Goal: Task Accomplishment & Management: Use online tool/utility

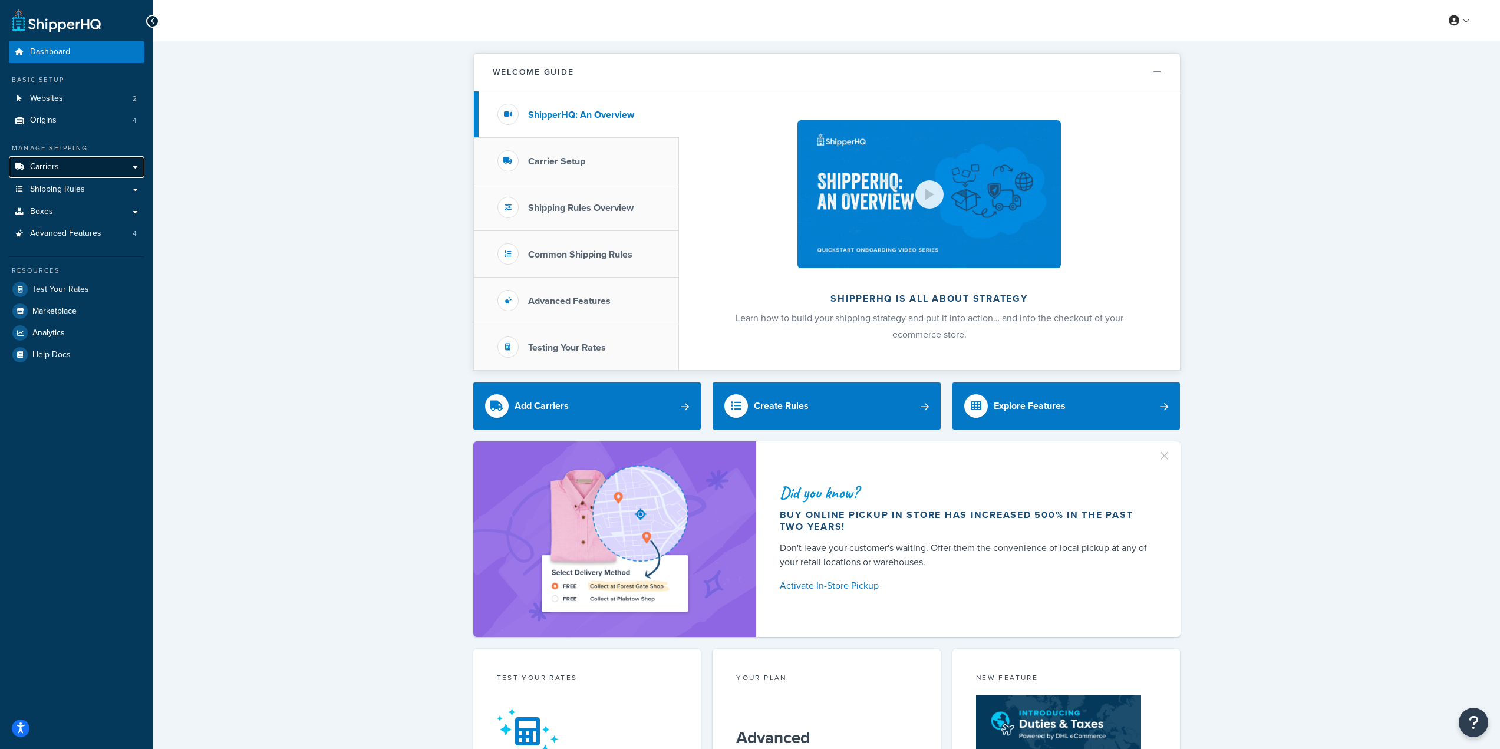
click at [87, 166] on link "Carriers" at bounding box center [77, 167] width 136 height 22
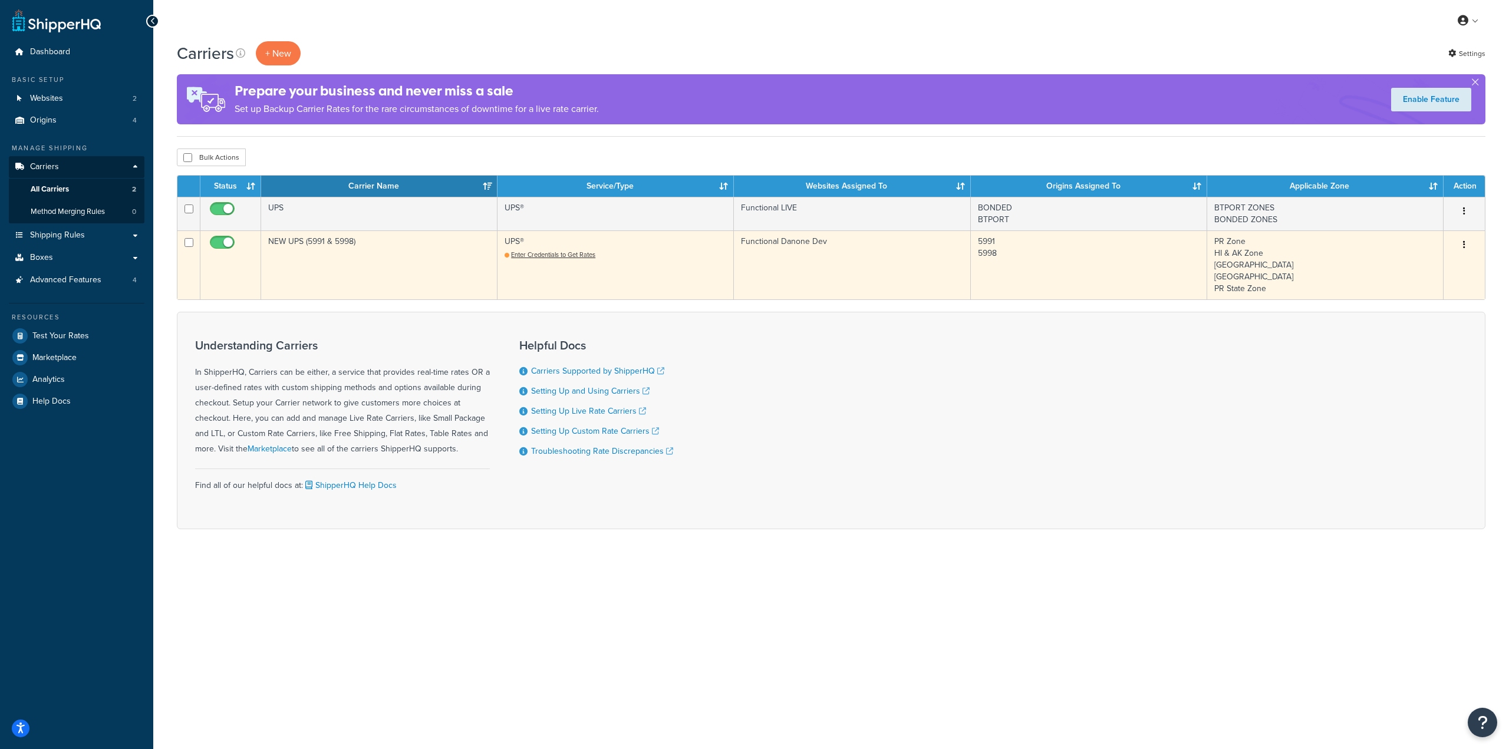
click at [1465, 246] on icon "button" at bounding box center [1464, 245] width 2 height 8
click at [1396, 269] on link "Edit" at bounding box center [1416, 269] width 93 height 24
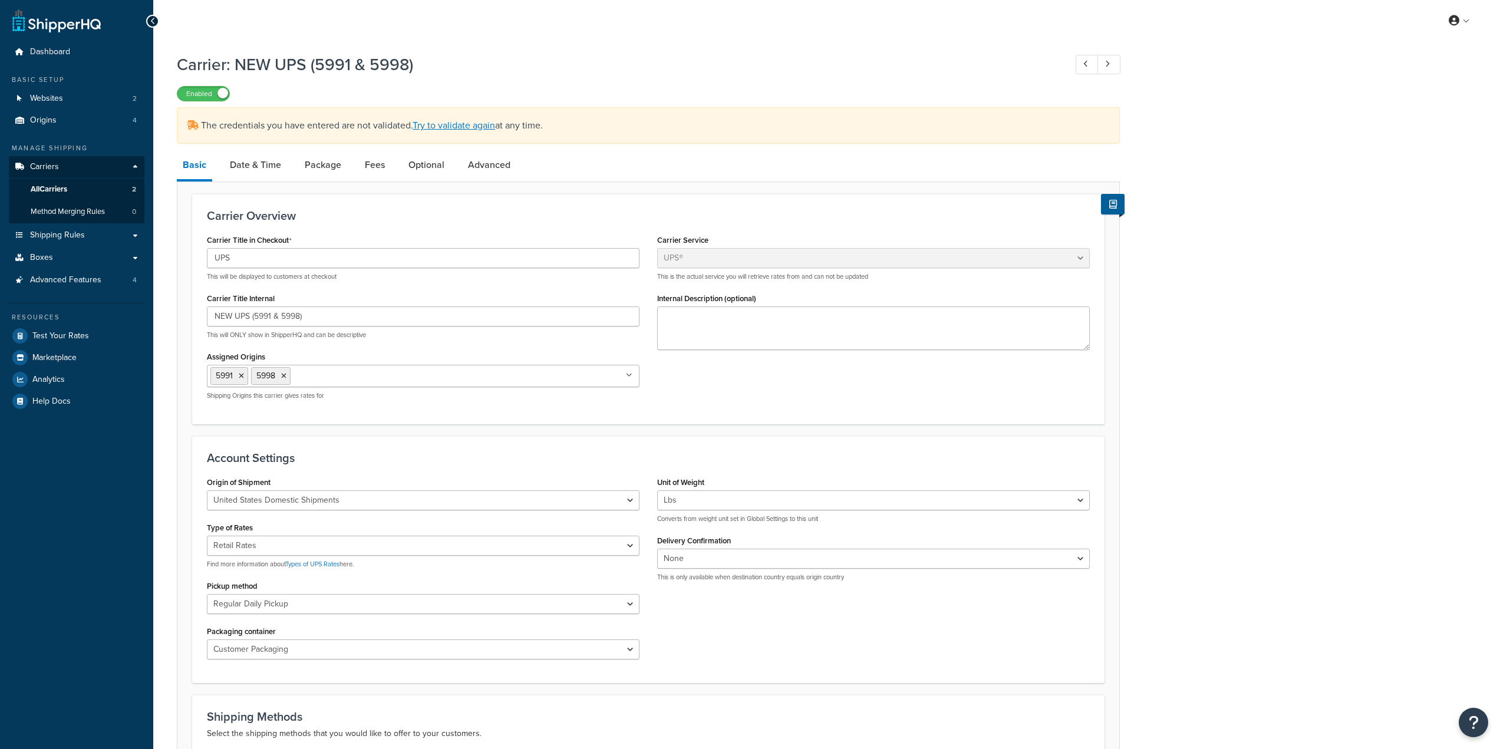
select select "ups"
select select "04"
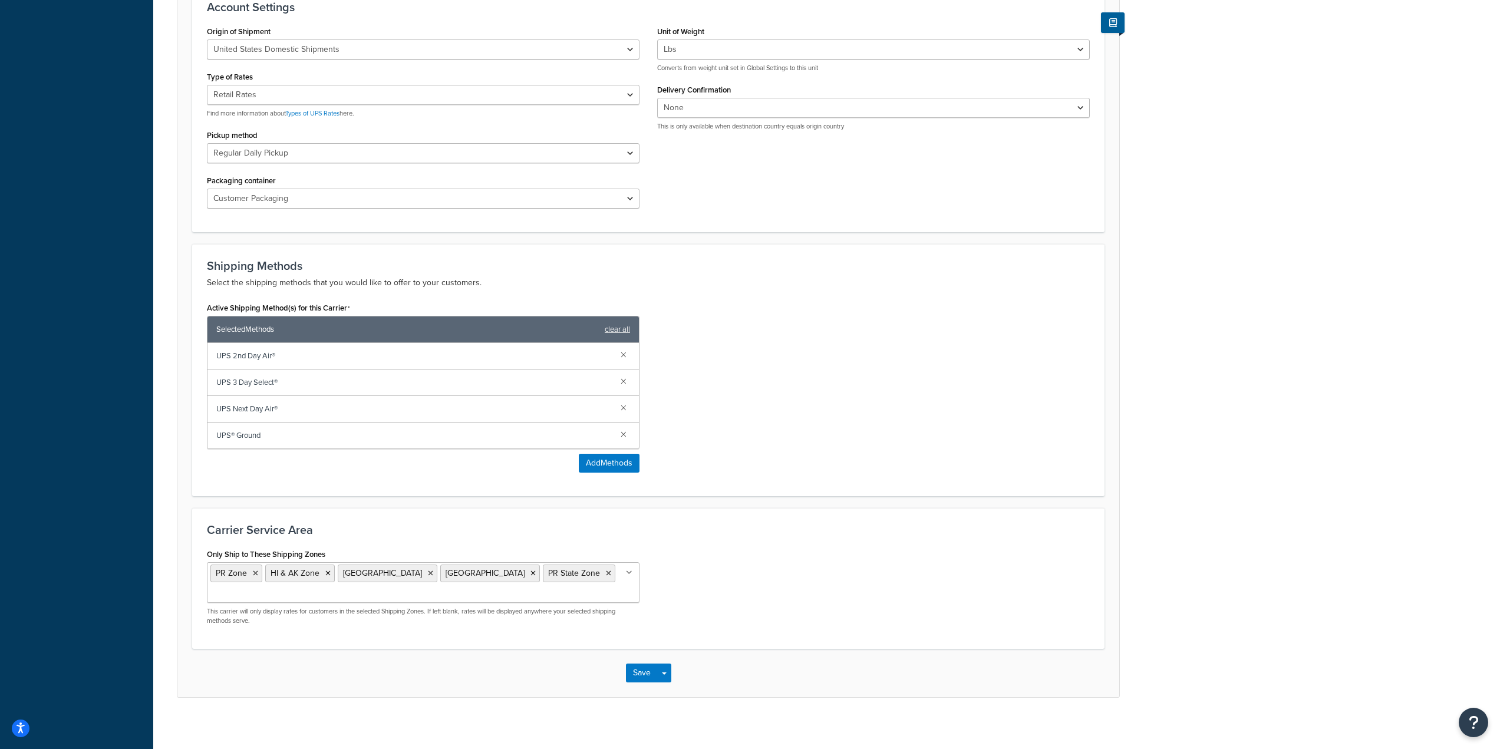
scroll to position [459, 0]
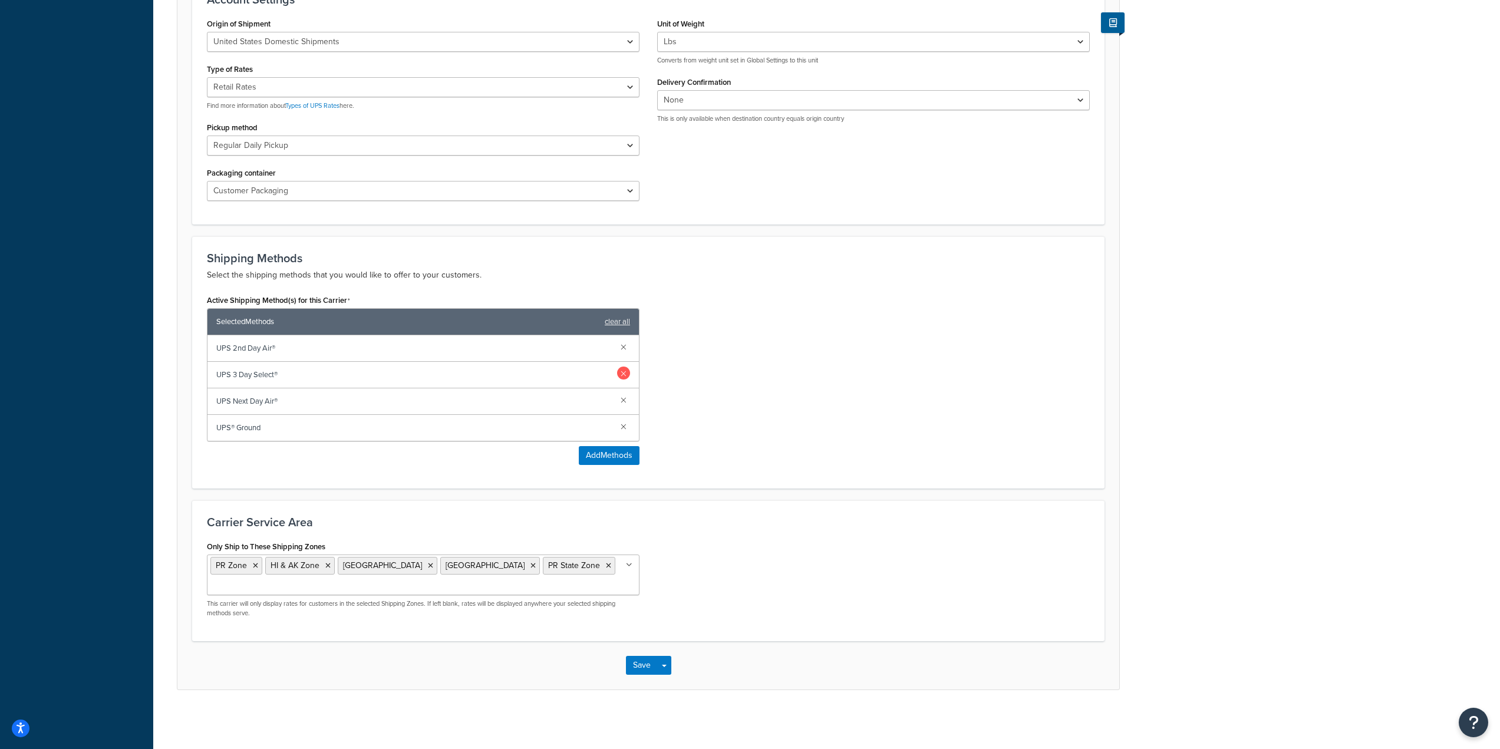
click at [624, 371] on link at bounding box center [623, 373] width 13 height 13
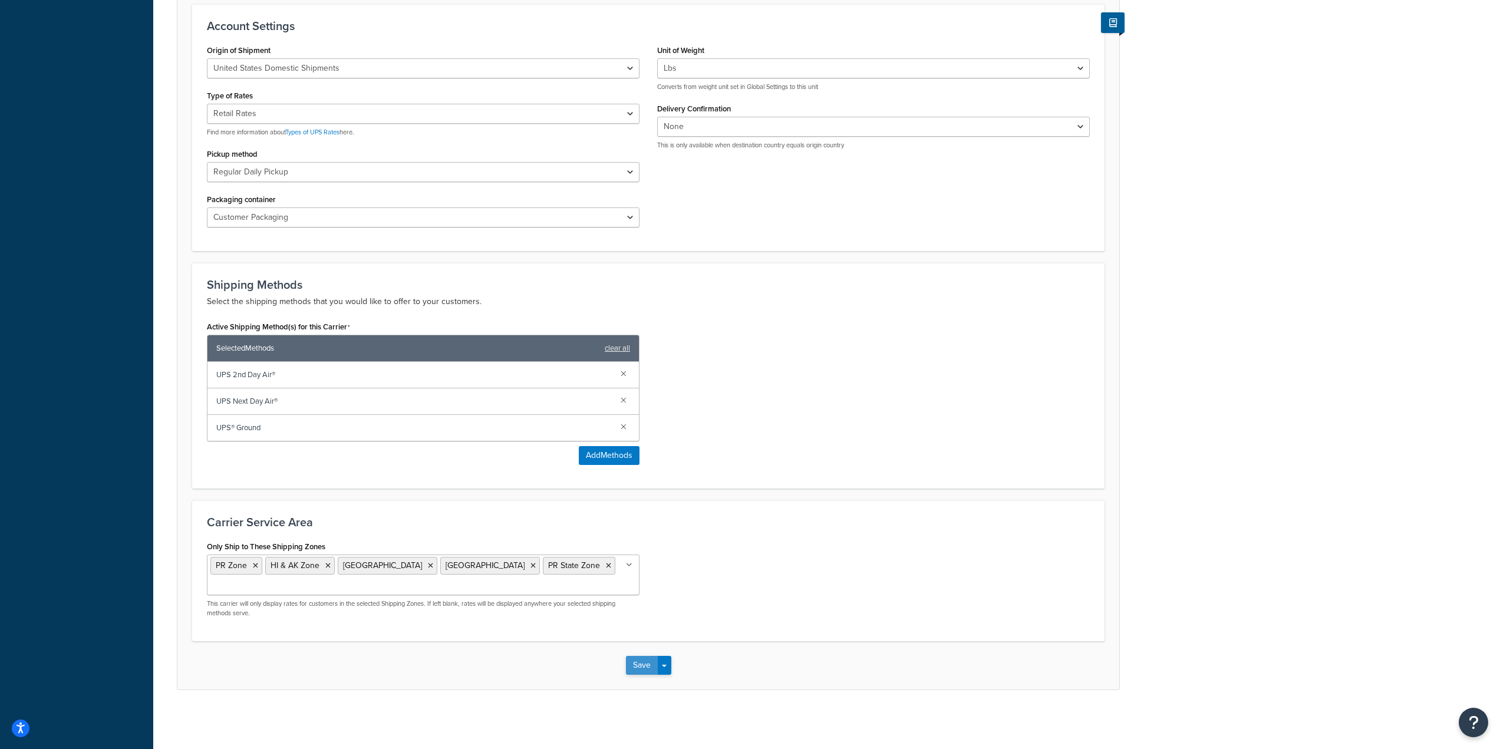
click at [651, 663] on button "Save" at bounding box center [642, 665] width 32 height 19
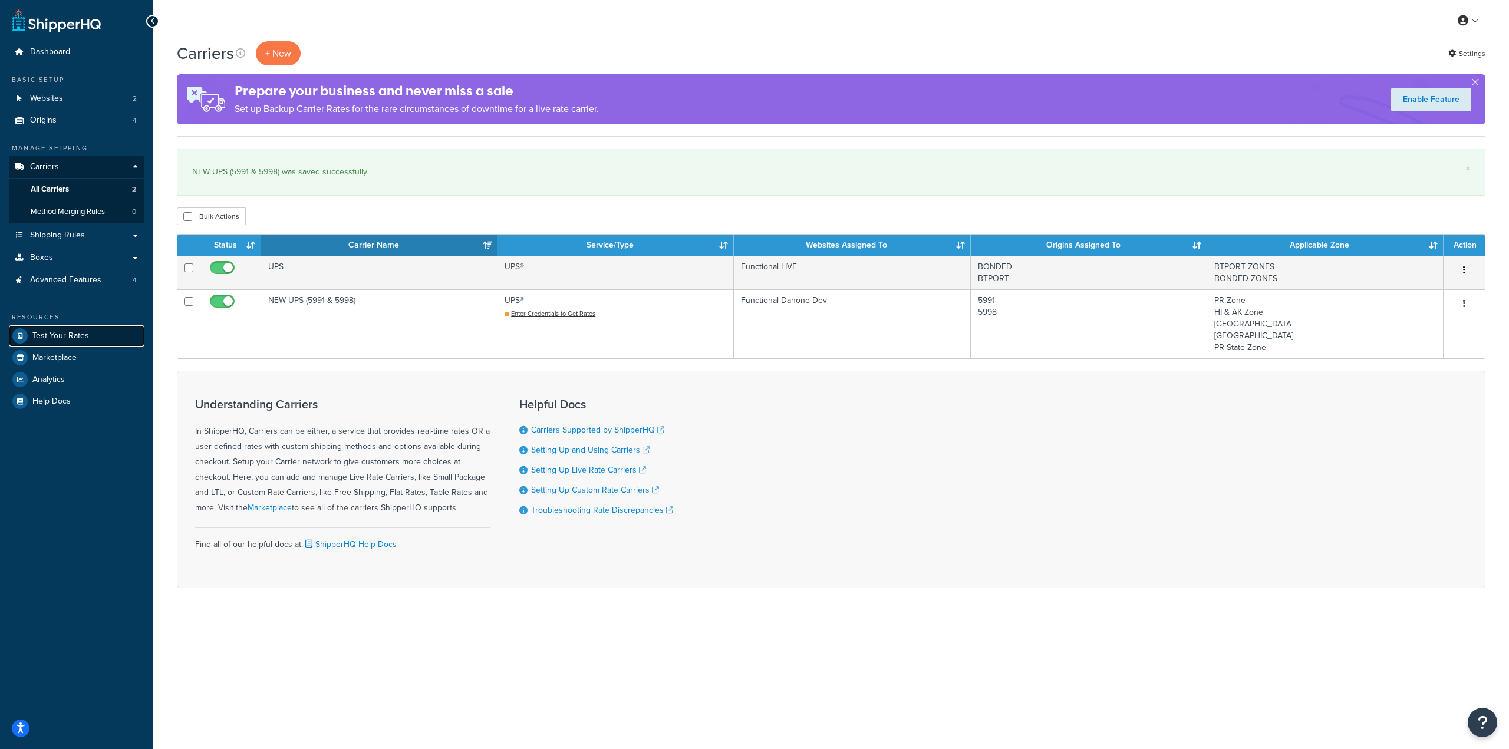
click at [74, 331] on span "Test Your Rates" at bounding box center [60, 336] width 57 height 10
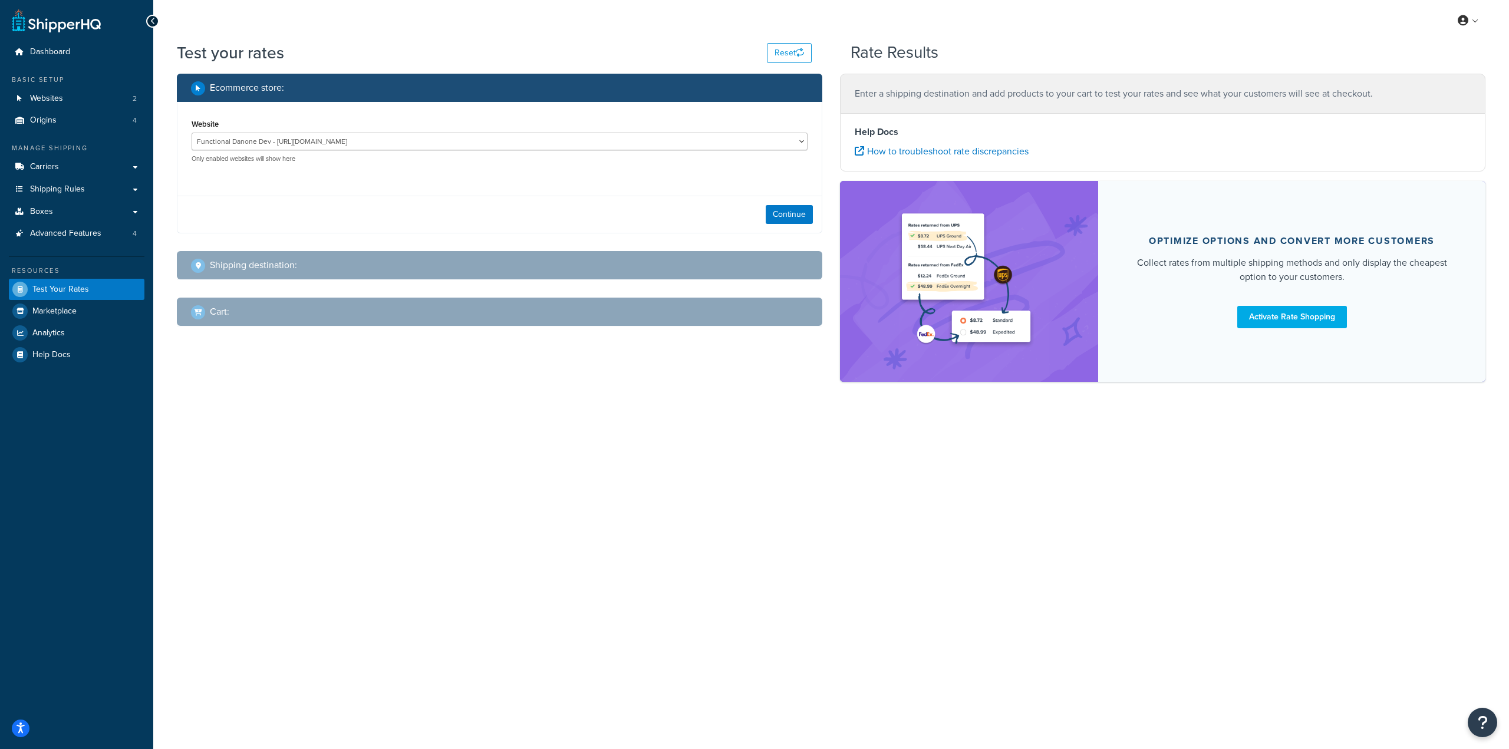
click at [818, 213] on div "Continue" at bounding box center [499, 214] width 644 height 37
click at [812, 217] on button "Continue" at bounding box center [789, 214] width 47 height 19
select select "[GEOGRAPHIC_DATA]"
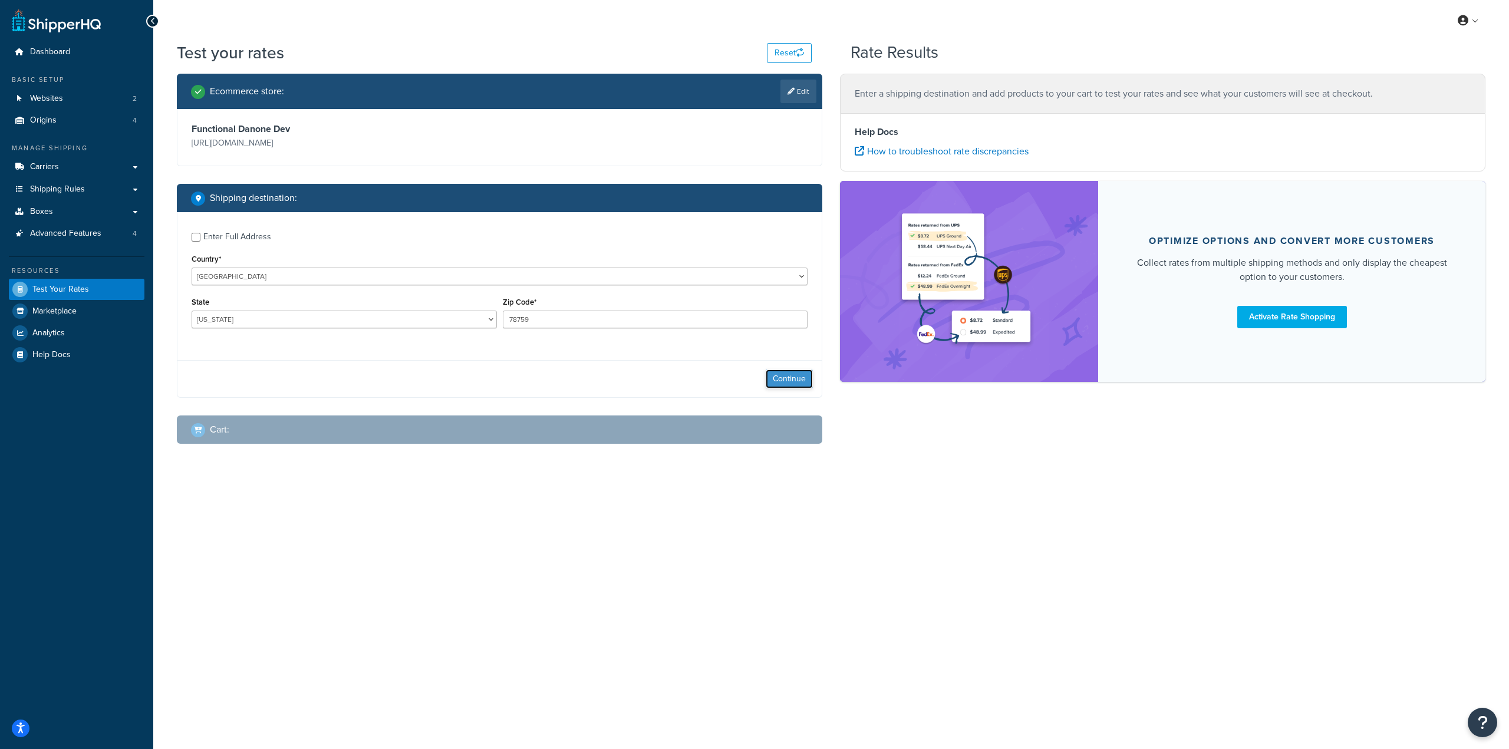
click at [798, 379] on button "Continue" at bounding box center [789, 379] width 47 height 19
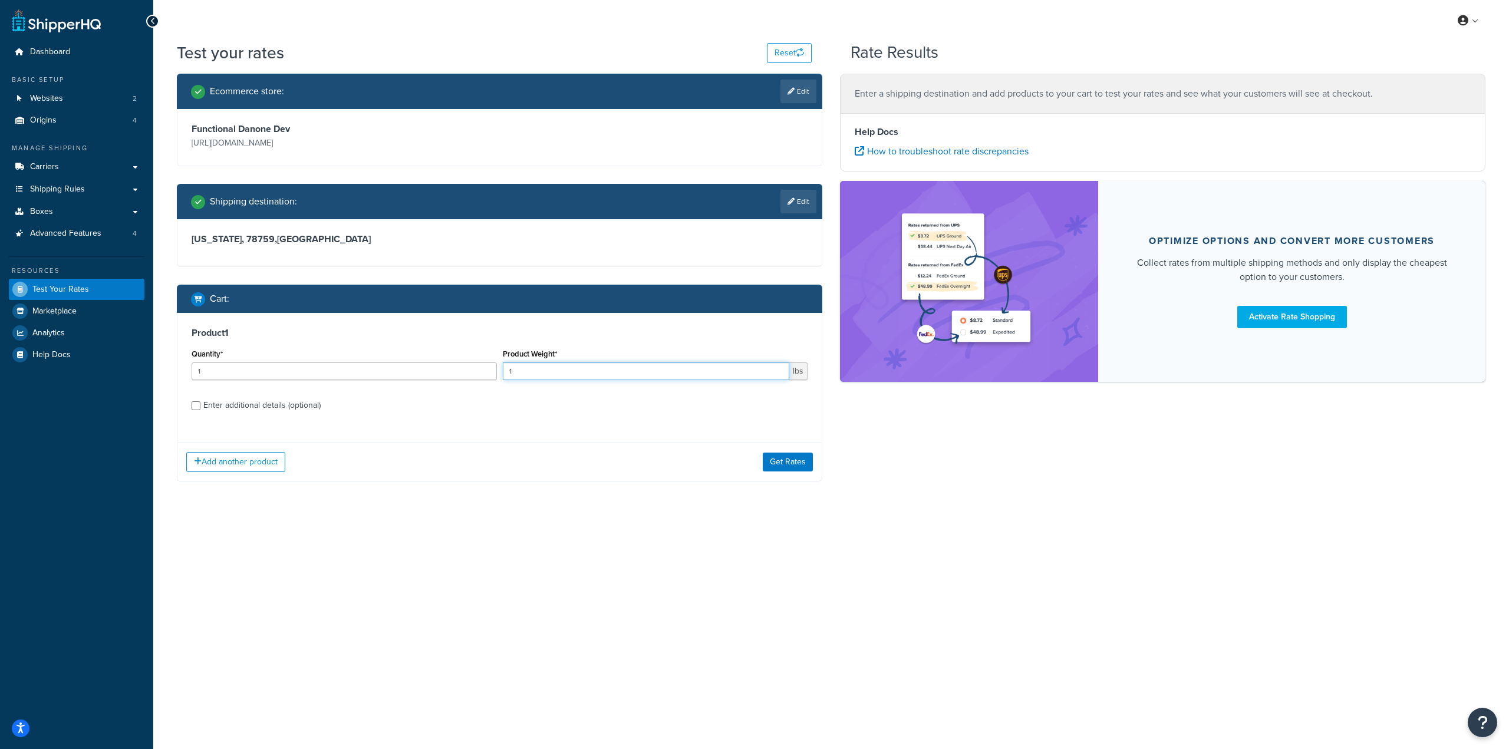
click at [705, 372] on input "1" at bounding box center [646, 372] width 287 height 18
type input "11"
click at [784, 466] on button "Get Rates" at bounding box center [788, 462] width 50 height 19
